Goal: Check status

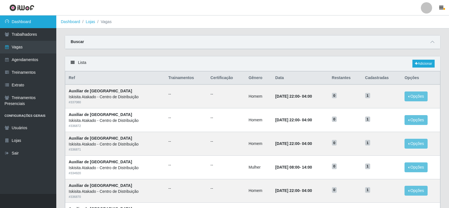
click at [29, 21] on link "Dashboard" at bounding box center [28, 21] width 56 height 13
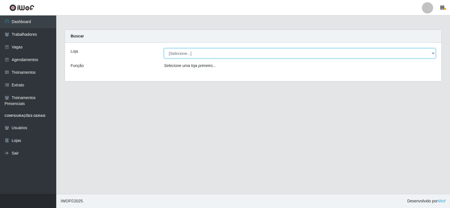
click at [269, 56] on select "[Selecione...] Iskisita Atakado - Centro de Distribuição" at bounding box center [300, 53] width 272 height 10
select select "425"
click at [164, 48] on select "[Selecione...] Iskisita Atakado - Centro de Distribuição" at bounding box center [300, 53] width 272 height 10
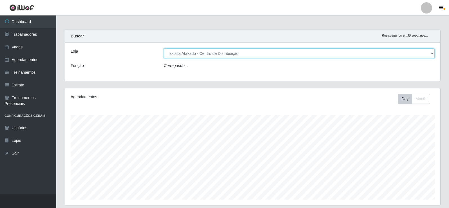
scroll to position [117, 375]
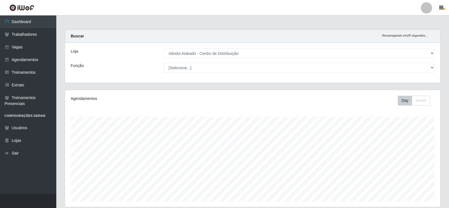
click at [278, 26] on main "Carregando... Buscar Recarregando em 29 segundos... Loja [Selecione...] Iskisit…" at bounding box center [252, 162] width 392 height 294
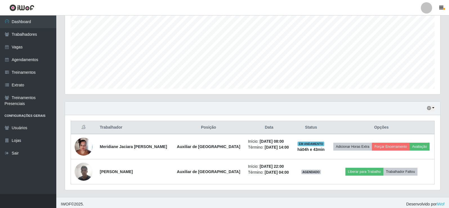
scroll to position [116, 0]
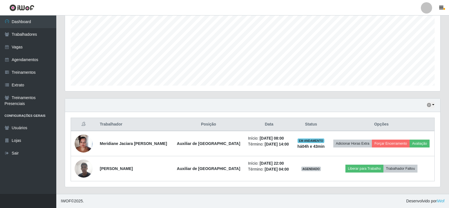
click at [249, 93] on div "Agendamentos Day Month 30/06 Agendamentos 12" at bounding box center [252, 36] width 384 height 124
drag, startPoint x: 250, startPoint y: 92, endPoint x: 251, endPoint y: 100, distance: 8.3
click at [251, 100] on div "Carregando... Buscar Recarregando em 17 segundos... Loja [Selecione...] Iskisit…" at bounding box center [253, 54] width 376 height 280
